Goal: Information Seeking & Learning: Learn about a topic

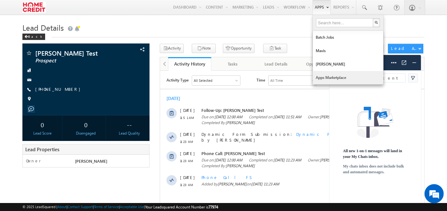
click at [322, 78] on link "Apps Marketplace" at bounding box center [348, 77] width 70 height 13
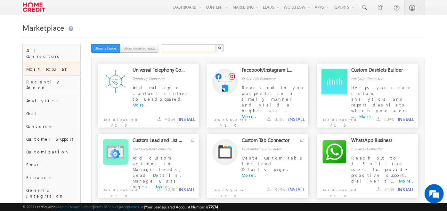
click at [179, 48] on input "text" at bounding box center [189, 49] width 55 height 8
type input "zoom"
click at [215, 45] on button "button" at bounding box center [219, 49] width 8 height 8
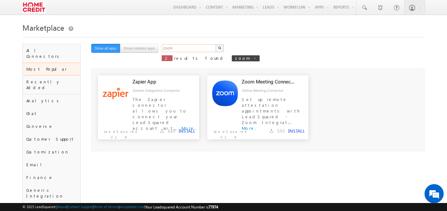
click at [179, 48] on input "zoom" at bounding box center [189, 49] width 55 height 8
type input "meet"
click at [215, 45] on button "button" at bounding box center [219, 49] width 8 height 8
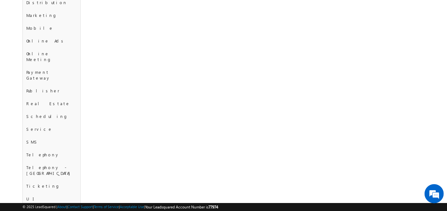
scroll to position [239, 0]
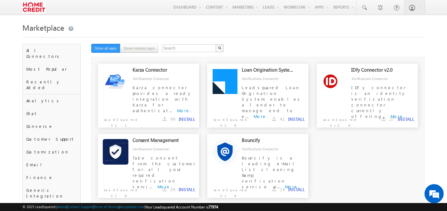
click at [347, 168] on div "Consent Management Verifications Connector Take consent from the customer for a…" at bounding box center [258, 169] width 320 height 70
click at [182, 50] on input "text" at bounding box center [189, 49] width 55 height 8
type input "team"
click at [215, 45] on button "button" at bounding box center [219, 49] width 8 height 8
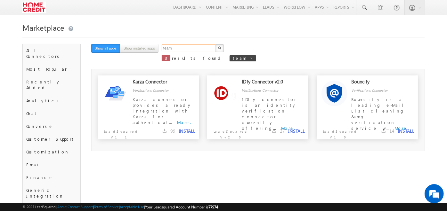
click at [182, 50] on input "team" at bounding box center [189, 49] width 55 height 8
type input "microsoft"
click at [215, 45] on button "button" at bounding box center [219, 49] width 8 height 8
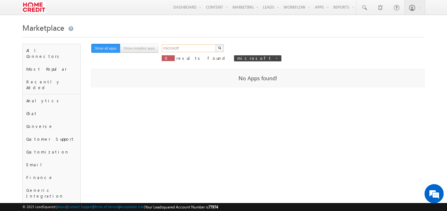
click at [182, 50] on input "microsoft" at bounding box center [189, 49] width 55 height 8
type input "Search"
click at [275, 59] on span at bounding box center [276, 58] width 3 height 3
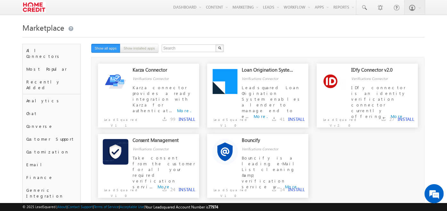
click at [34, 9] on img at bounding box center [33, 7] width 23 height 11
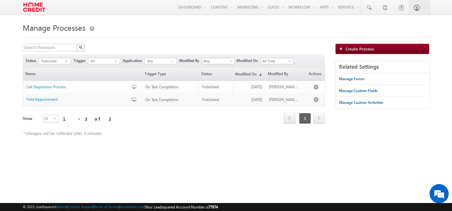
click at [293, 25] on h1 "Manage Processes" at bounding box center [226, 27] width 407 height 12
